Goal: Information Seeking & Learning: Learn about a topic

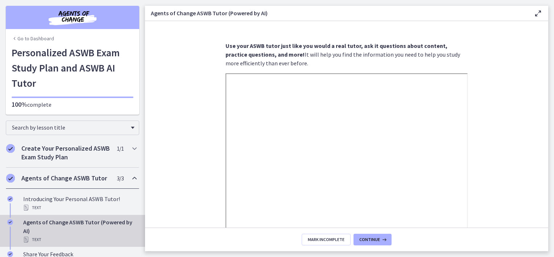
scroll to position [136, 0]
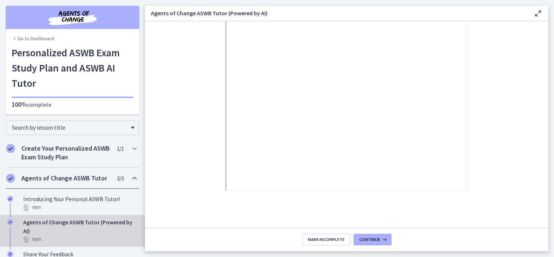
click at [48, 38] on link "Go to Dashboard" at bounding box center [33, 38] width 42 height 7
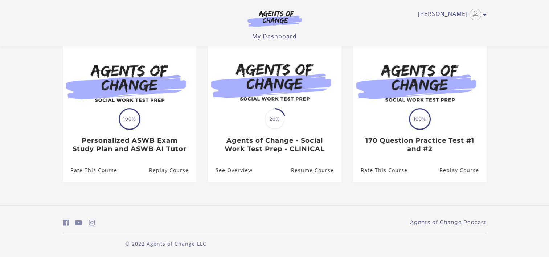
scroll to position [68, 0]
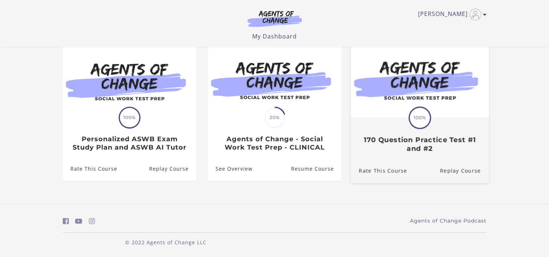
click at [400, 149] on h3 "170 Question Practice Test #1 and #2" at bounding box center [419, 144] width 122 height 17
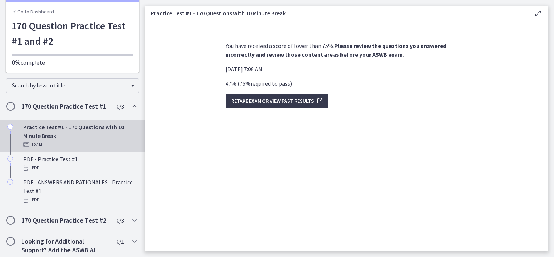
scroll to position [33, 0]
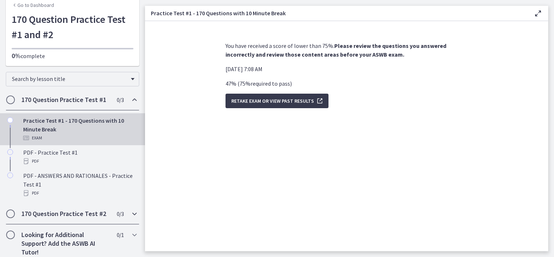
click at [71, 212] on h2 "170 Question Practice Test #2" at bounding box center [65, 213] width 88 height 9
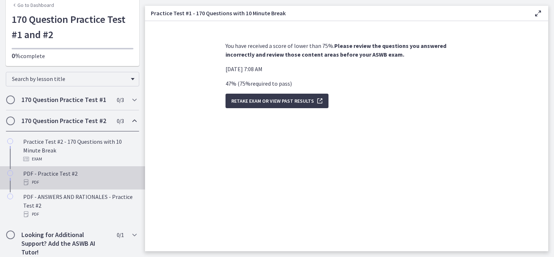
click at [91, 174] on div "PDF - Practice Test #2 PDF" at bounding box center [79, 177] width 113 height 17
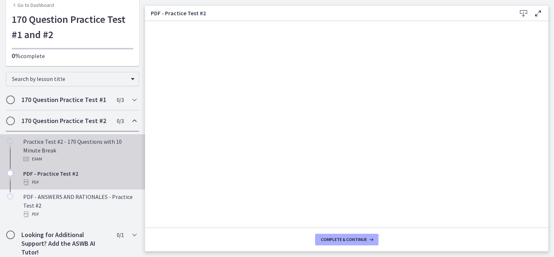
click at [91, 145] on div "Practice Test #2 - 170 Questions with 10 Minute Break Exam" at bounding box center [79, 150] width 113 height 26
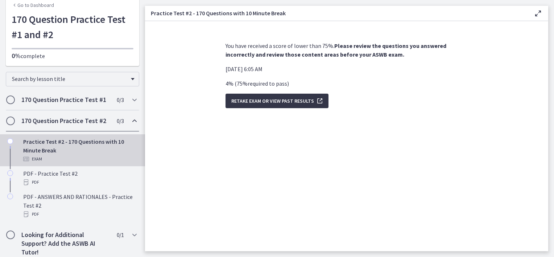
click at [271, 104] on span "Retake Exam OR View Past Results" at bounding box center [272, 100] width 83 height 9
